Goal: Task Accomplishment & Management: Use online tool/utility

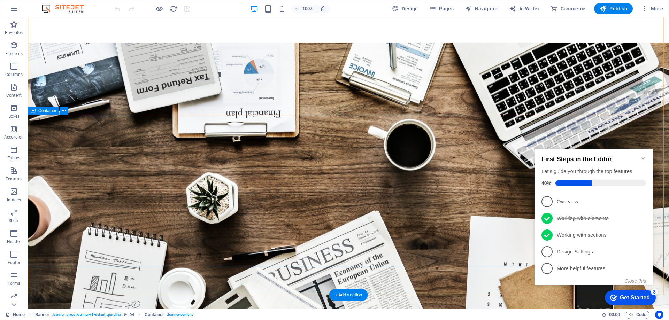
scroll to position [139, 0]
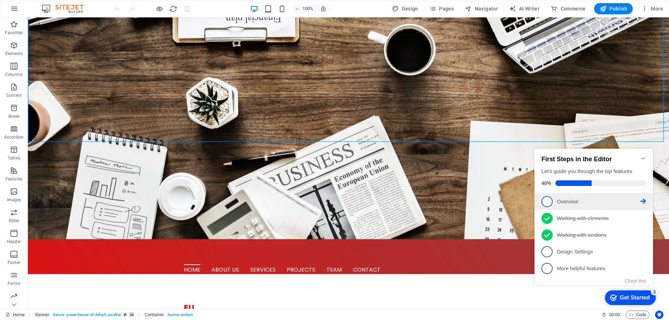
click at [643, 201] on icon at bounding box center [643, 202] width 6 height 6
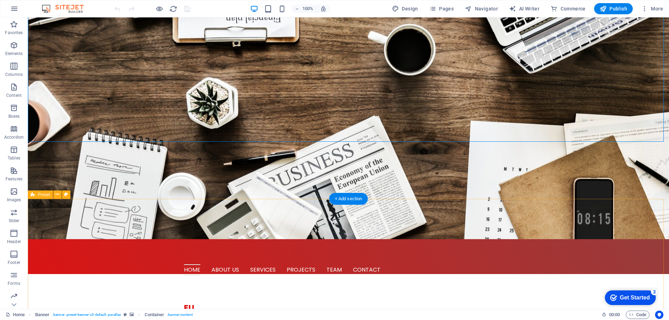
scroll to position [0, 0]
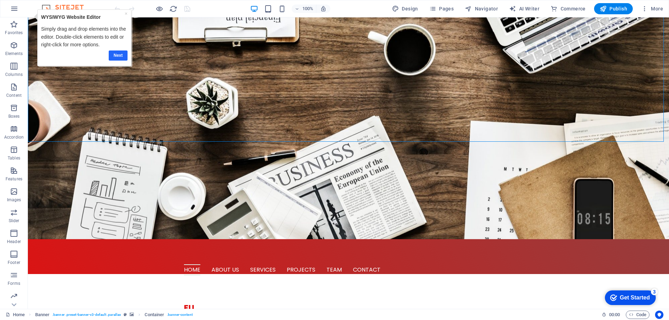
click at [117, 53] on link "Next" at bounding box center [118, 56] width 19 height 10
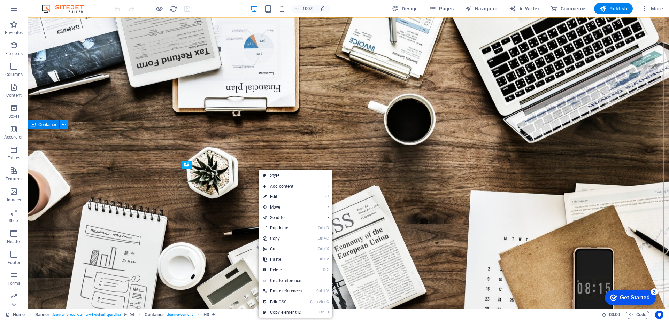
click at [62, 127] on icon at bounding box center [64, 124] width 4 height 7
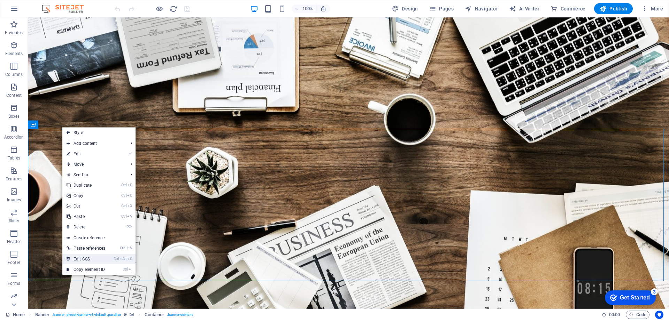
click at [94, 259] on link "Ctrl Alt C Edit CSS" at bounding box center [85, 259] width 47 height 10
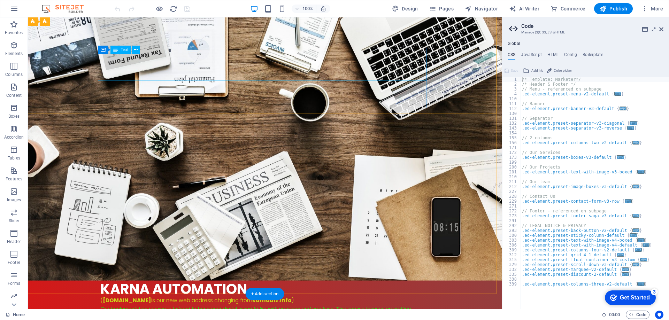
scroll to position [70, 0]
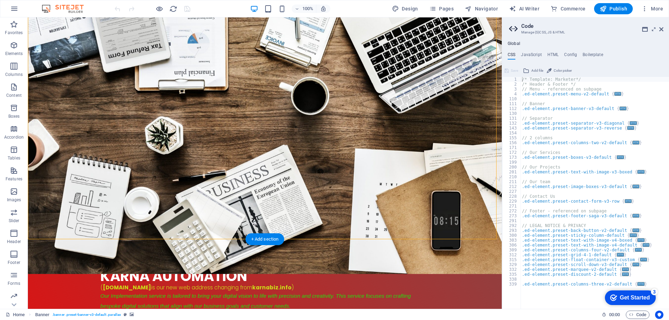
drag, startPoint x: 130, startPoint y: 113, endPoint x: 106, endPoint y: 86, distance: 36.5
click at [121, 93] on icon at bounding box center [121, 94] width 4 height 7
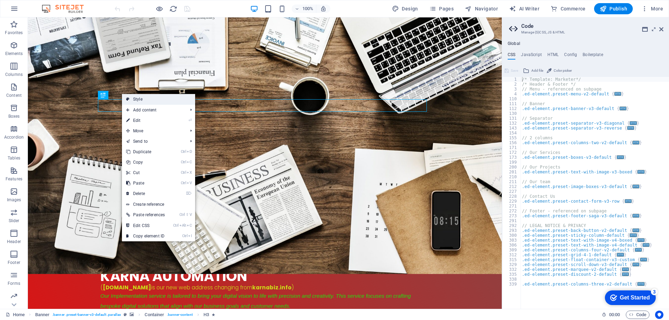
click at [157, 100] on link "Style" at bounding box center [158, 99] width 73 height 10
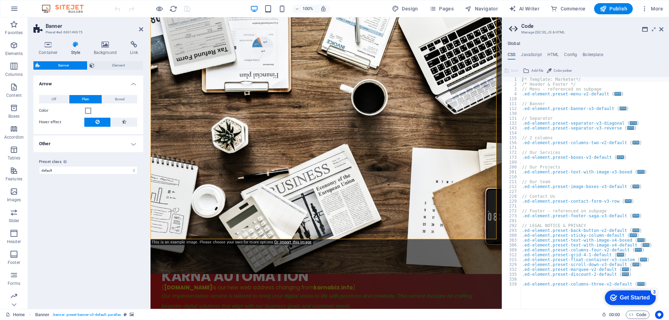
click at [133, 144] on h4 "Other" at bounding box center [88, 144] width 110 height 17
click at [124, 161] on span "Adjust" at bounding box center [124, 159] width 10 height 8
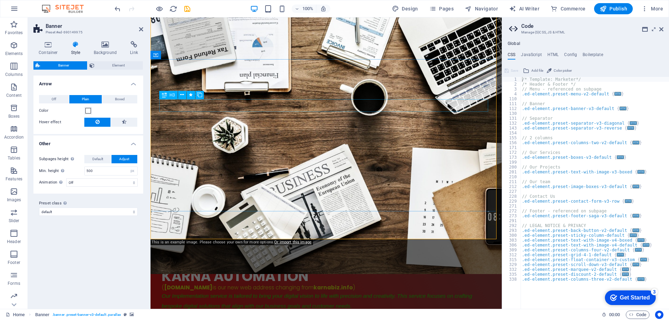
click at [190, 151] on icon at bounding box center [189, 153] width 4 height 7
click at [188, 152] on icon at bounding box center [189, 153] width 4 height 7
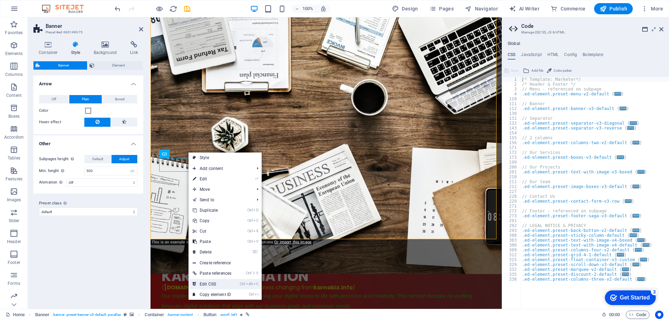
click at [214, 281] on link "Ctrl Alt C Edit CSS" at bounding box center [211, 284] width 47 height 10
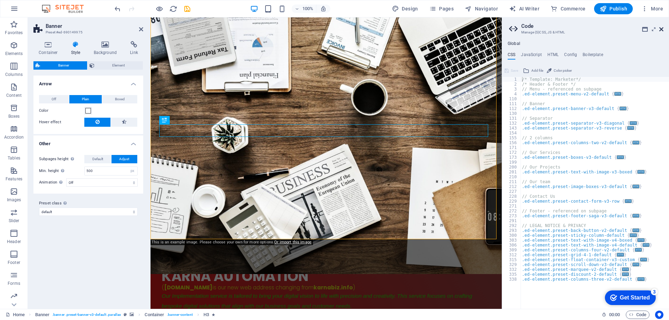
click at [661, 29] on icon at bounding box center [661, 29] width 4 height 6
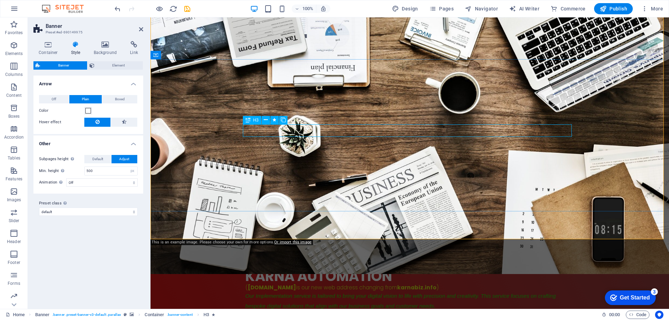
drag, startPoint x: 317, startPoint y: 132, endPoint x: 317, endPoint y: 126, distance: 6.3
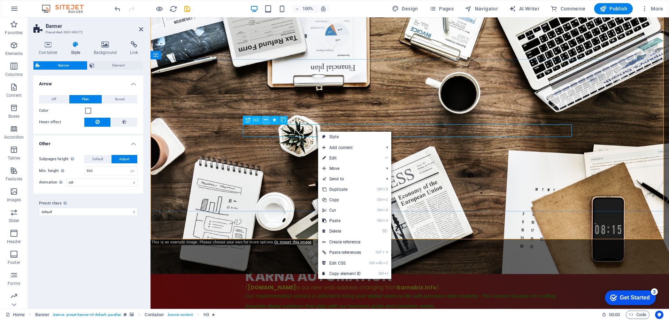
click at [266, 118] on icon at bounding box center [266, 119] width 4 height 7
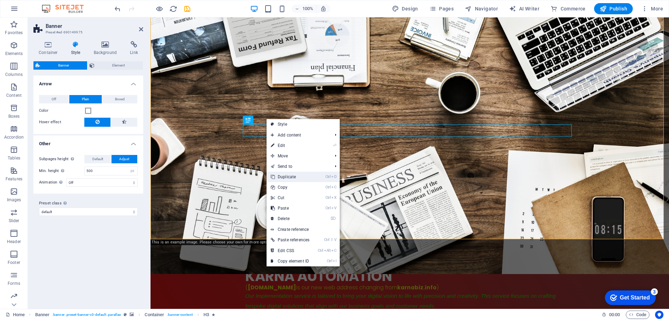
click at [292, 176] on link "Ctrl D Duplicate" at bounding box center [289, 177] width 47 height 10
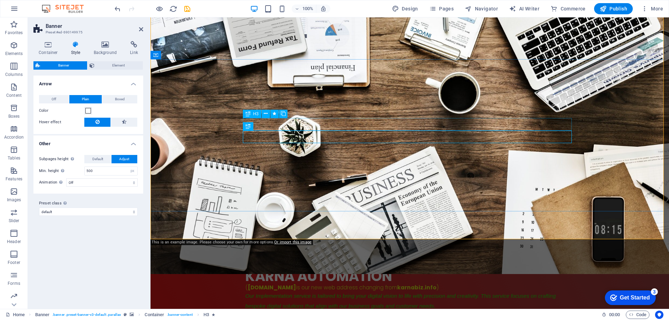
drag, startPoint x: 277, startPoint y: 122, endPoint x: 428, endPoint y: 140, distance: 151.5
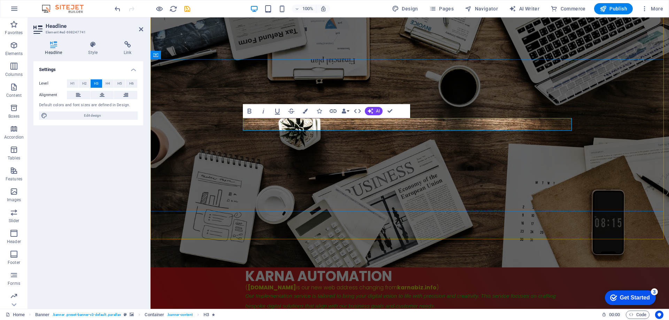
scroll to position [35, 0]
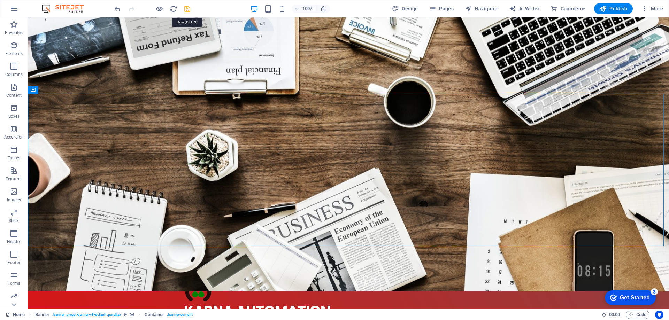
click at [186, 6] on icon "save" at bounding box center [187, 9] width 8 height 8
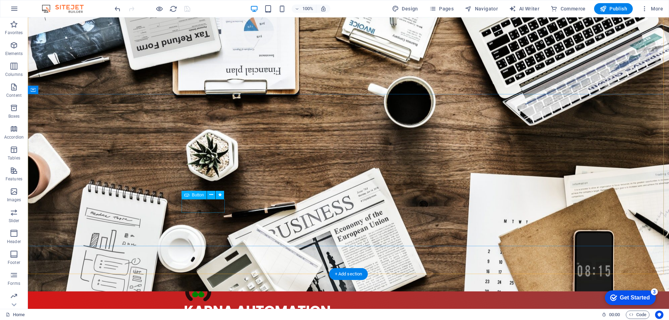
click at [213, 195] on button at bounding box center [211, 195] width 8 height 8
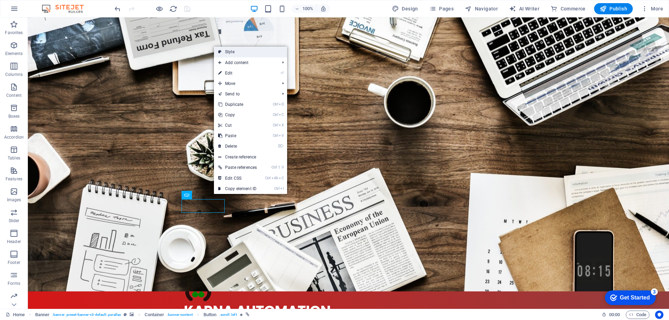
click at [230, 54] on link "Style" at bounding box center [250, 52] width 73 height 10
select select "px"
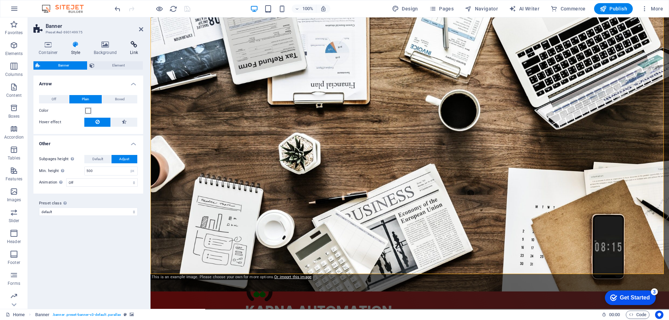
click at [134, 43] on icon at bounding box center [134, 44] width 18 height 7
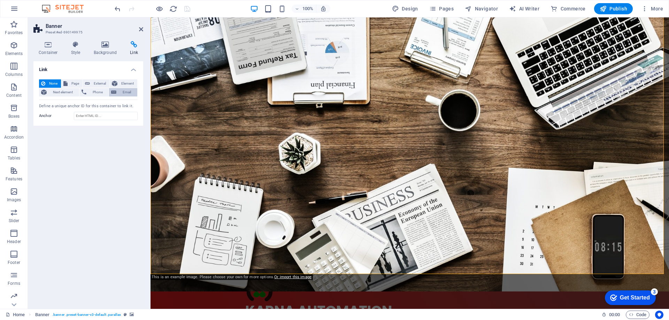
click at [125, 91] on span "Email" at bounding box center [126, 92] width 17 height 8
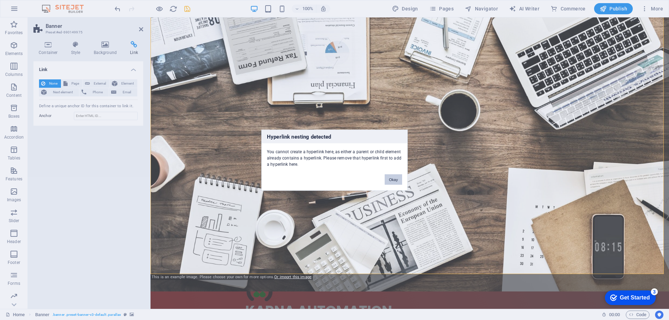
click at [391, 179] on button "Okay" at bounding box center [393, 179] width 17 height 10
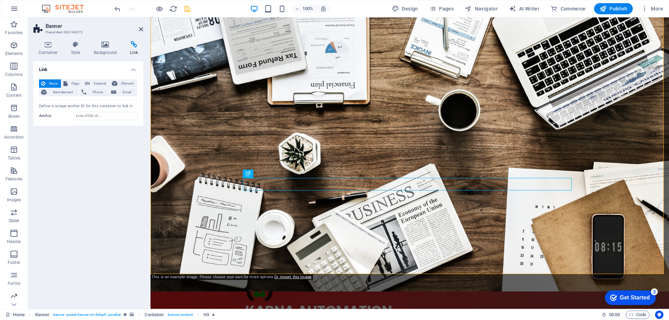
click at [131, 49] on h4 "Link" at bounding box center [134, 48] width 18 height 15
click at [131, 45] on icon at bounding box center [134, 44] width 18 height 7
click at [100, 84] on span "External" at bounding box center [99, 83] width 15 height 8
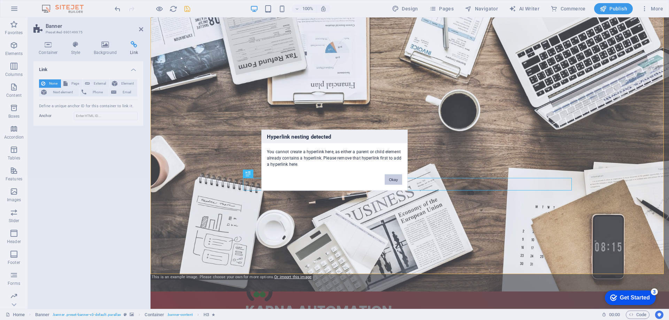
click at [392, 178] on button "Okay" at bounding box center [393, 179] width 17 height 10
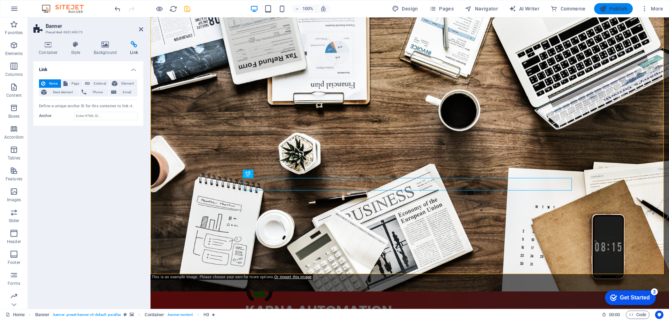
click at [613, 11] on span "Publish" at bounding box center [613, 8] width 28 height 7
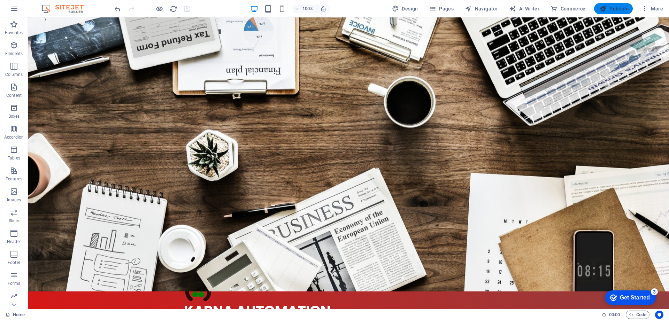
click at [612, 7] on span "Publish" at bounding box center [613, 8] width 28 height 7
